Goal: Information Seeking & Learning: Learn about a topic

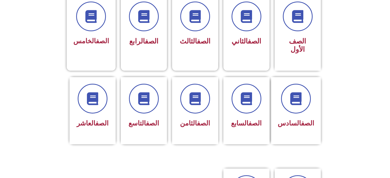
scroll to position [152, 0]
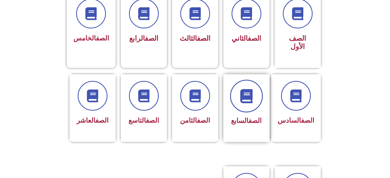
click at [248, 93] on icon at bounding box center [246, 96] width 14 height 14
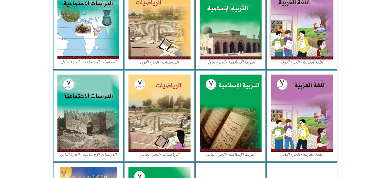
scroll to position [183, 0]
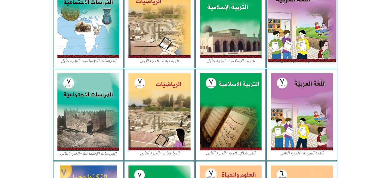
click at [323, 37] on img at bounding box center [301, 19] width 68 height 85
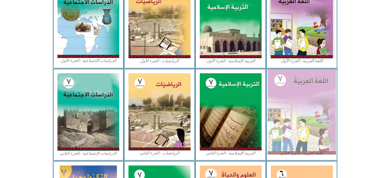
click at [301, 105] on img at bounding box center [301, 111] width 68 height 85
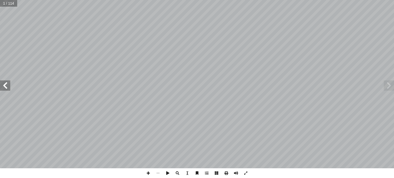
click at [387, 87] on span at bounding box center [388, 85] width 10 height 10
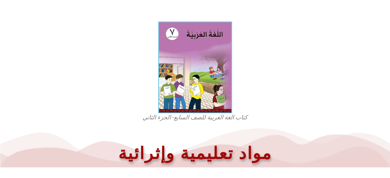
scroll to position [132, 0]
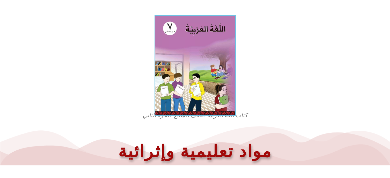
click at [209, 73] on img at bounding box center [194, 65] width 81 height 101
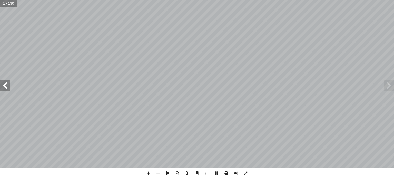
click at [392, 86] on span at bounding box center [388, 85] width 10 height 10
click at [5, 86] on span at bounding box center [5, 85] width 10 height 10
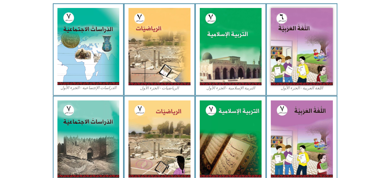
scroll to position [156, 0]
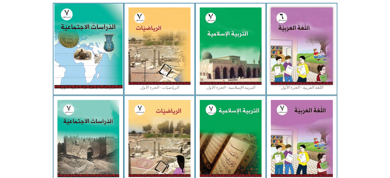
click at [86, 50] on img at bounding box center [88, 46] width 68 height 85
click at [95, 36] on img at bounding box center [88, 46] width 68 height 85
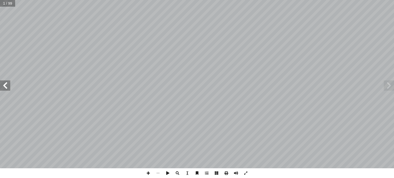
click at [3, 88] on span at bounding box center [5, 85] width 10 height 10
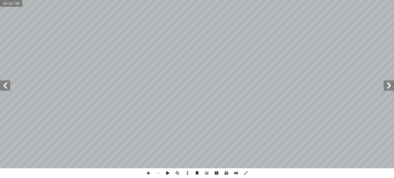
click at [3, 88] on span at bounding box center [5, 85] width 10 height 10
